Goal: Task Accomplishment & Management: Complete application form

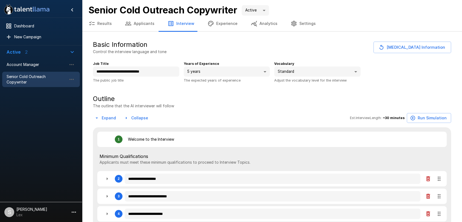
type textarea "*"
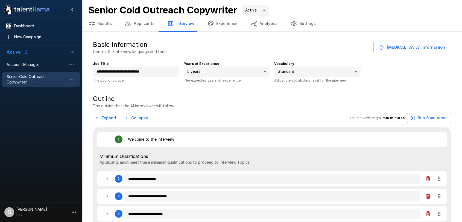
type textarea "*"
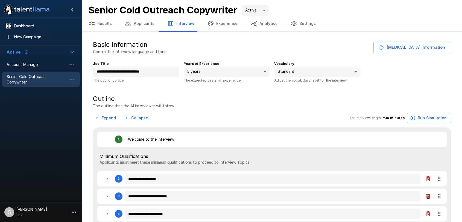
type textarea "*"
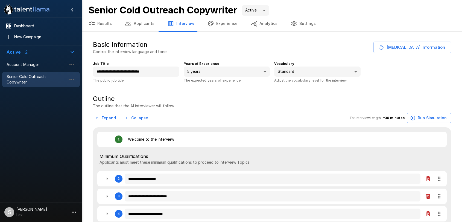
type textarea "*"
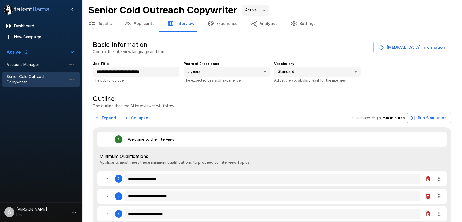
type textarea "*"
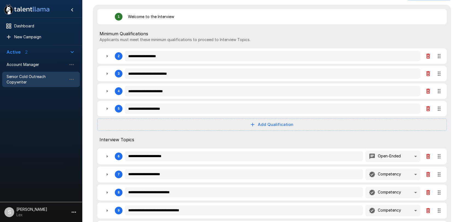
scroll to position [128, 0]
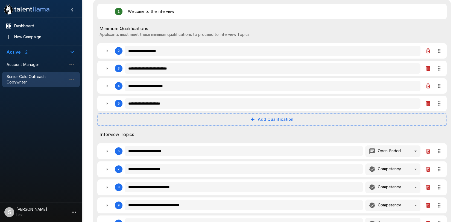
type textarea "*"
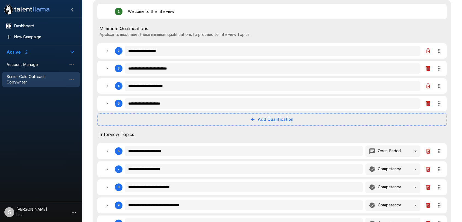
type textarea "*"
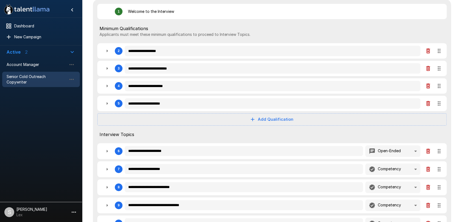
type textarea "*"
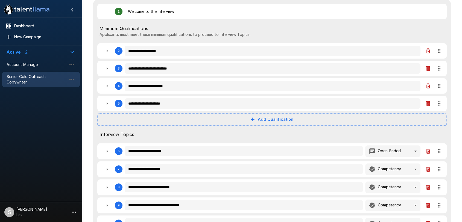
type textarea "*"
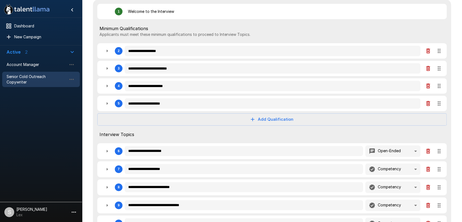
type textarea "*"
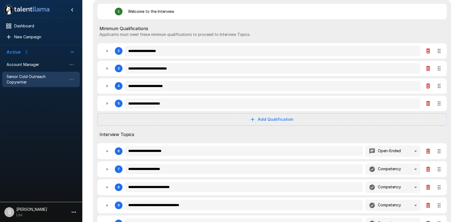
type textarea "*"
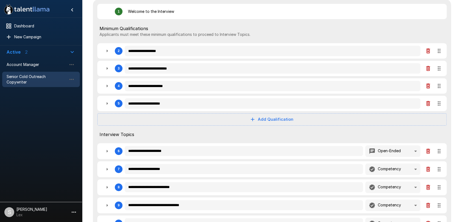
type textarea "*"
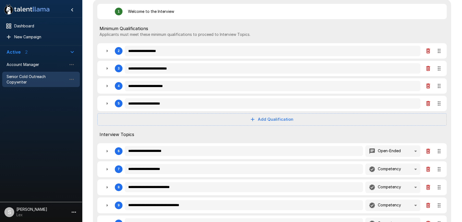
type textarea "*"
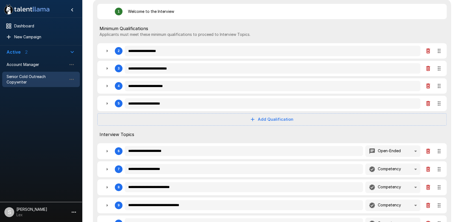
type textarea "*"
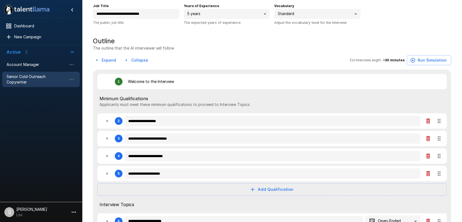
scroll to position [0, 0]
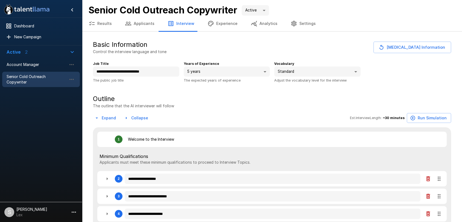
click at [139, 22] on button "Applicants" at bounding box center [139, 23] width 43 height 15
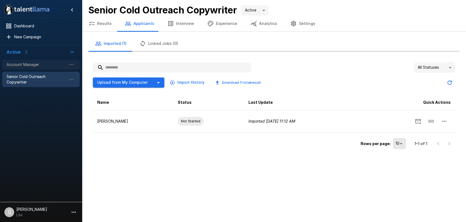
click at [33, 65] on span "Account Manager" at bounding box center [37, 64] width 60 height 5
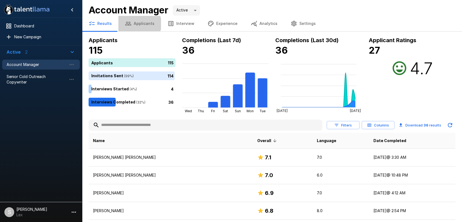
click at [138, 24] on button "Applicants" at bounding box center [139, 23] width 43 height 15
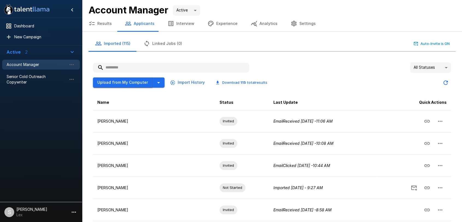
click at [122, 81] on button "Upload from My Computer" at bounding box center [123, 82] width 60 height 10
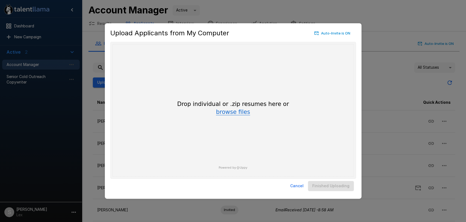
click at [226, 113] on button "browse files" at bounding box center [233, 112] width 34 height 6
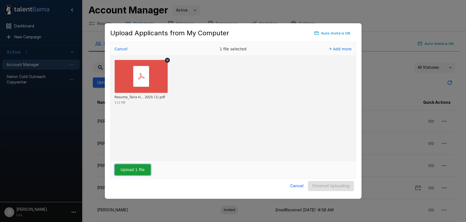
click at [127, 172] on button "Upload 1 file" at bounding box center [133, 169] width 36 height 11
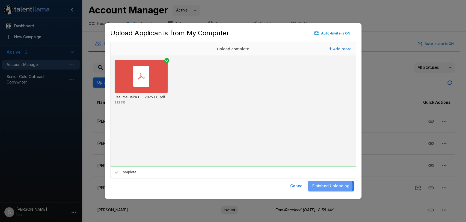
click at [323, 186] on button "Finished Uploading" at bounding box center [331, 186] width 46 height 10
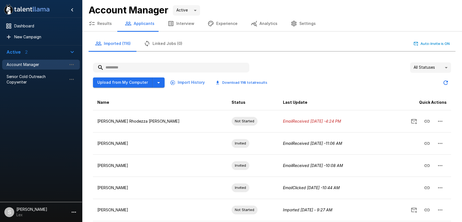
click at [444, 70] on body ".st0{fill:#FFFFFF;} .st1{fill:#76a4ed;} Dashboard New Campaign Active 2 Account…" at bounding box center [231, 111] width 462 height 222
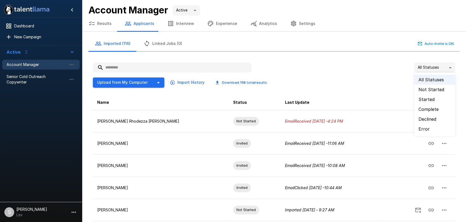
click at [421, 127] on li "Error" at bounding box center [435, 129] width 41 height 10
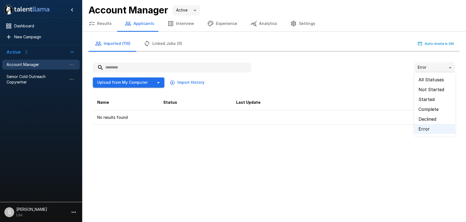
click at [449, 67] on body ".st0{fill:#FFFFFF;} .st1{fill:#76a4ed;} Dashboard New Campaign Active 2 Account…" at bounding box center [233, 111] width 466 height 222
click at [430, 80] on li "All Statuses" at bounding box center [435, 80] width 41 height 10
type input "**"
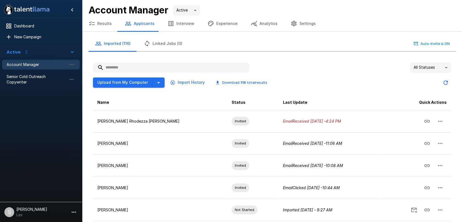
click at [104, 23] on button "Results" at bounding box center [100, 23] width 36 height 15
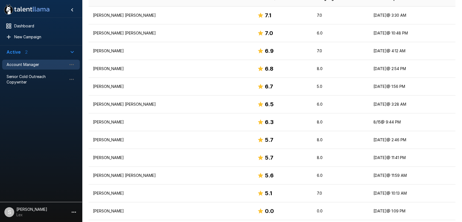
scroll to position [131, 0]
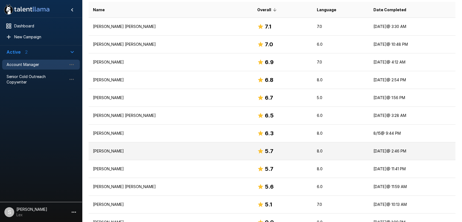
click at [111, 151] on p "[PERSON_NAME]" at bounding box center [170, 150] width 155 height 5
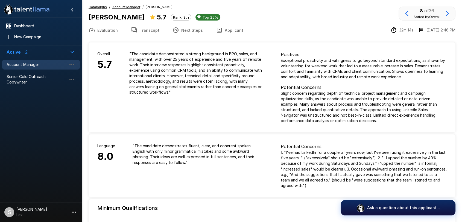
click at [225, 30] on button "Applicant" at bounding box center [229, 29] width 40 height 15
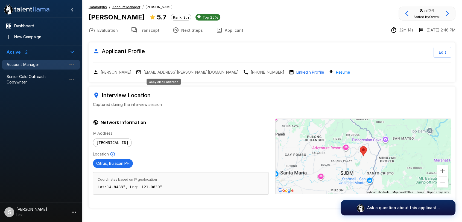
click at [161, 72] on p "[EMAIL_ADDRESS][PERSON_NAME][DOMAIN_NAME]" at bounding box center [190, 71] width 95 height 5
click at [101, 8] on u "Campaigns" at bounding box center [98, 7] width 18 height 4
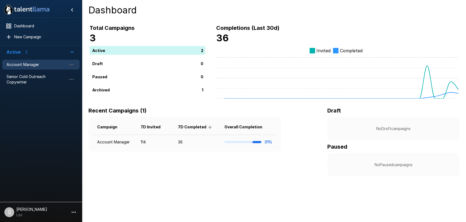
click at [38, 63] on span "Account Manager" at bounding box center [37, 64] width 60 height 5
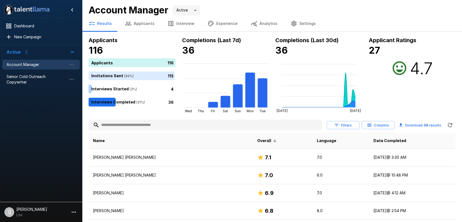
click at [149, 23] on button "Applicants" at bounding box center [139, 23] width 43 height 15
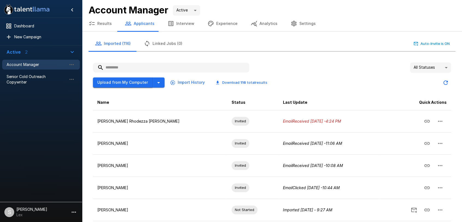
click at [136, 81] on button "Upload from My Computer" at bounding box center [123, 82] width 60 height 10
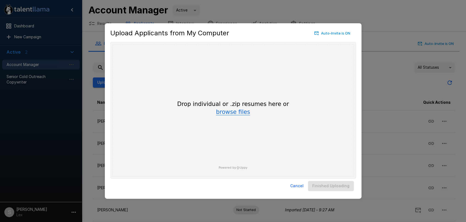
click at [226, 113] on button "browse files" at bounding box center [233, 112] width 34 height 6
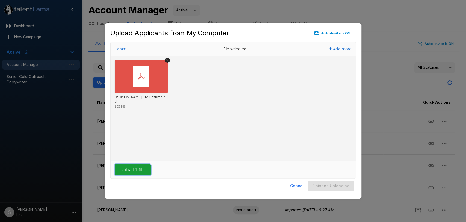
click at [133, 169] on button "Upload 1 file" at bounding box center [133, 169] width 36 height 11
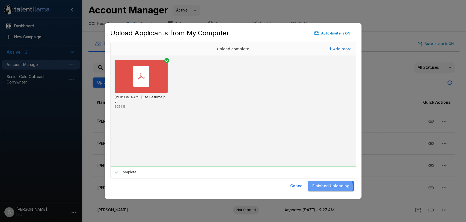
click at [326, 186] on button "Finished Uploading" at bounding box center [331, 186] width 46 height 10
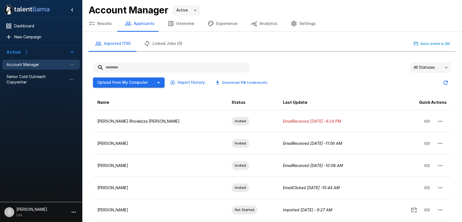
click at [446, 68] on body ".st0{fill:#FFFFFF;} .st1{fill:#76a4ed;} Dashboard New Campaign Active 2 Account…" at bounding box center [231, 111] width 462 height 222
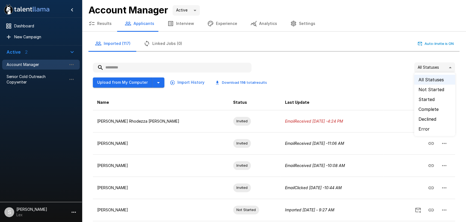
click at [419, 127] on li "Error" at bounding box center [435, 129] width 41 height 10
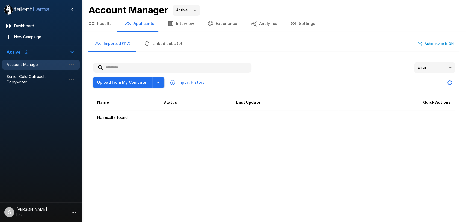
click at [452, 66] on body ".st0{fill:#FFFFFF;} .st1{fill:#76a4ed;} Dashboard New Campaign Active 2 Account…" at bounding box center [233, 111] width 466 height 222
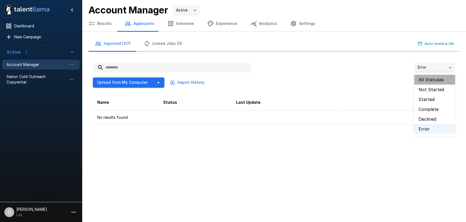
click at [433, 81] on li "All Statuses" at bounding box center [435, 80] width 41 height 10
type input "**"
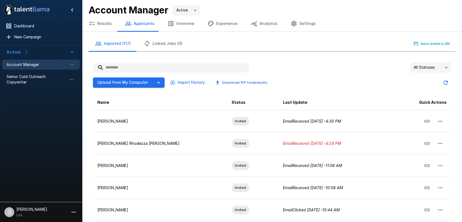
click at [104, 24] on button "Results" at bounding box center [100, 23] width 36 height 15
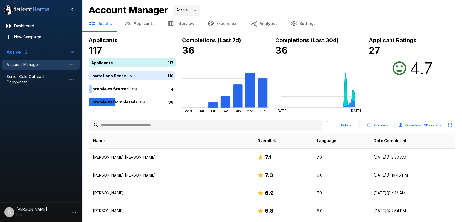
scroll to position [138, 0]
